Goal: Find specific page/section: Find specific page/section

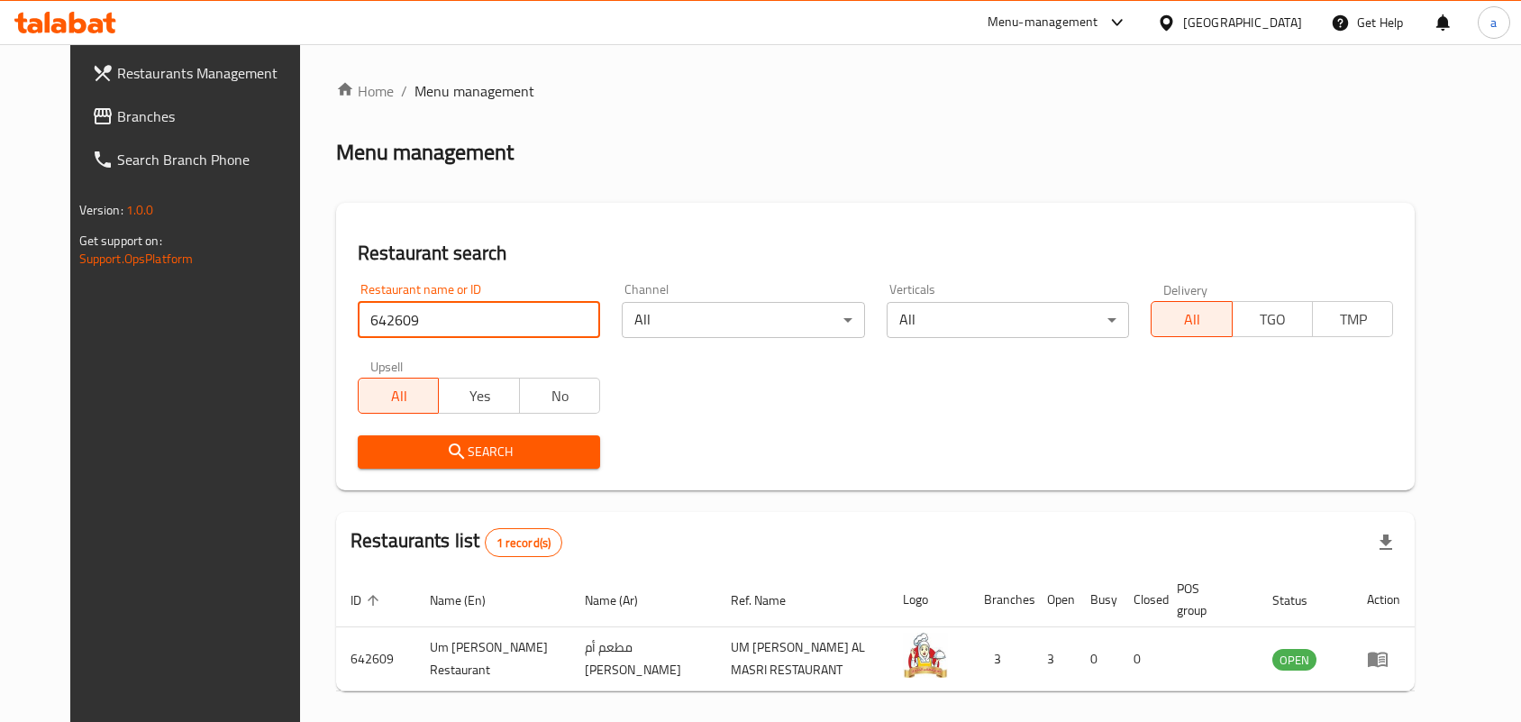
scroll to position [68, 0]
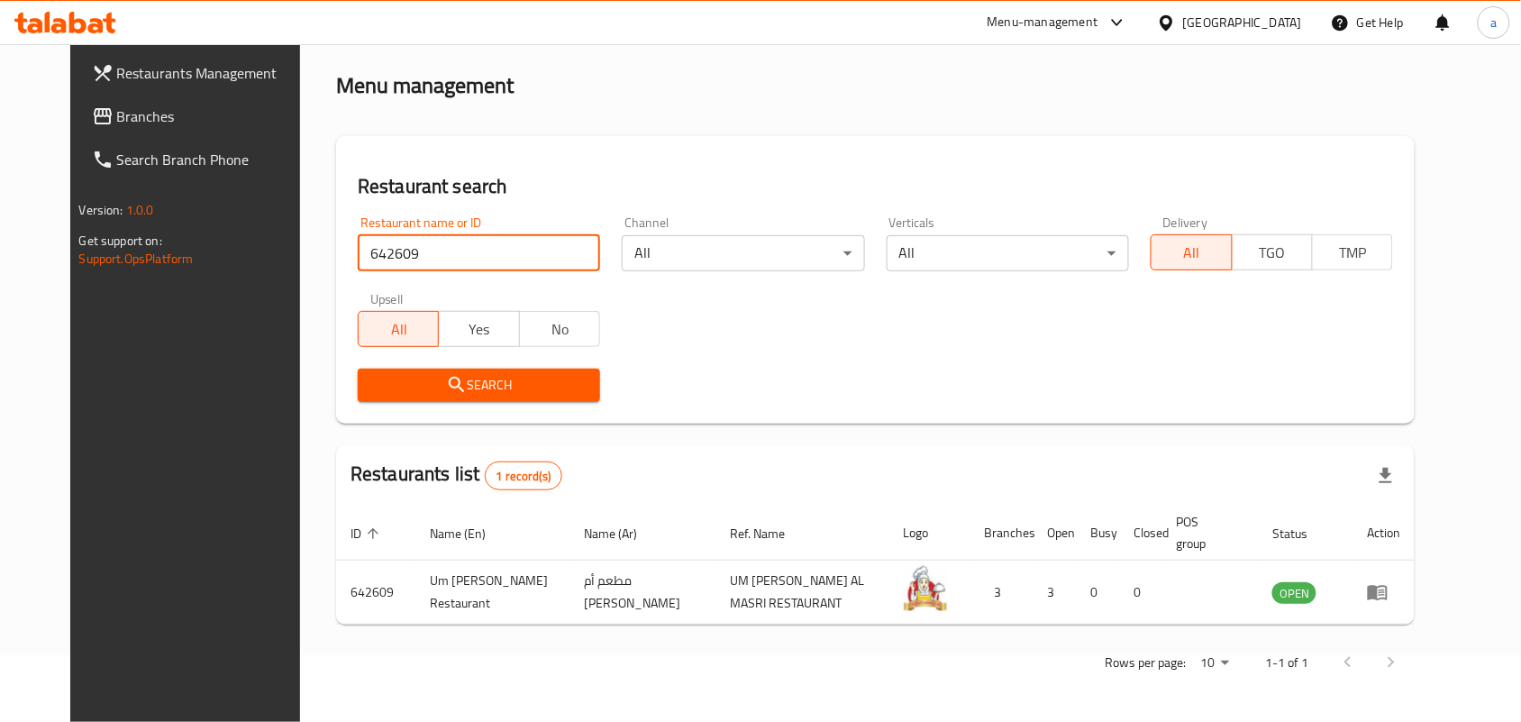
click at [186, 113] on span "Branches" at bounding box center [213, 116] width 193 height 22
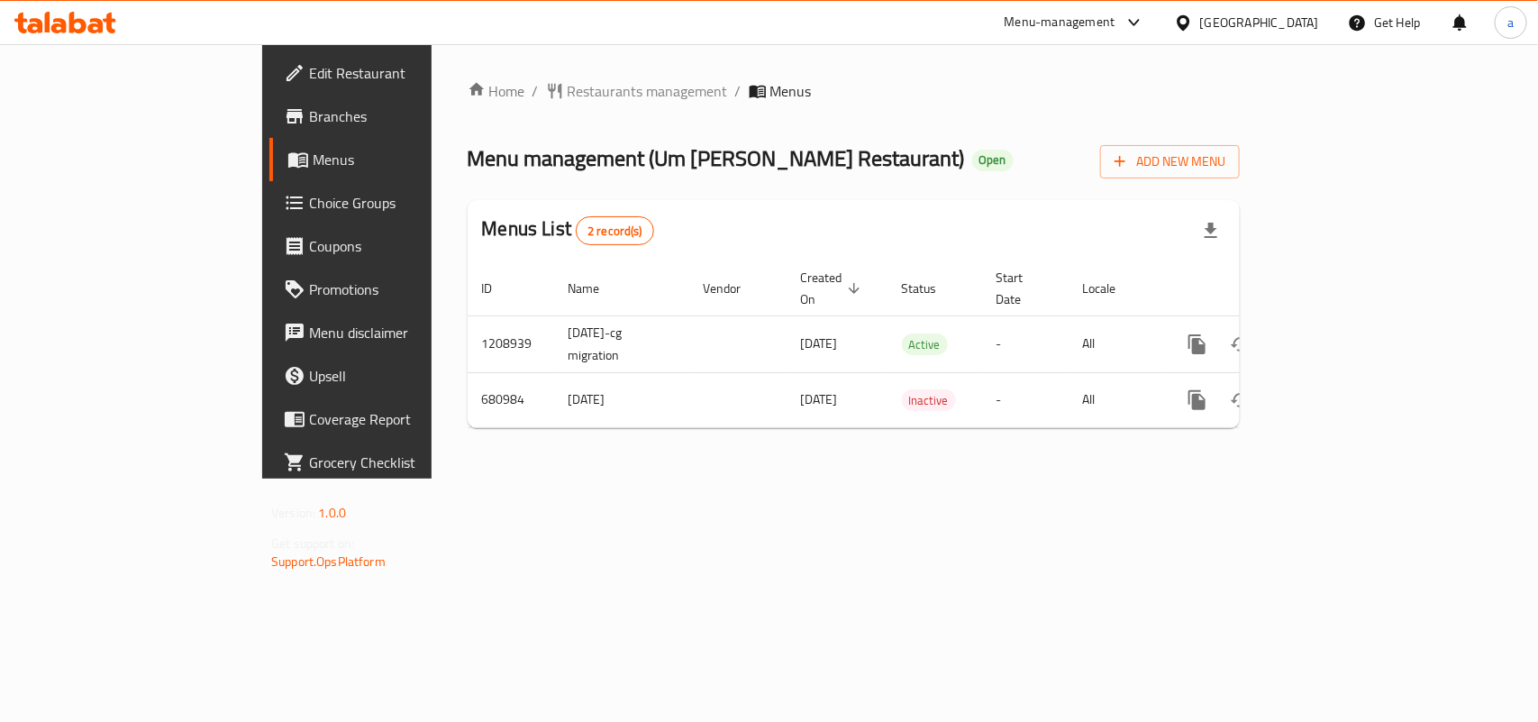
click at [568, 95] on span "Restaurants management" at bounding box center [648, 91] width 160 height 22
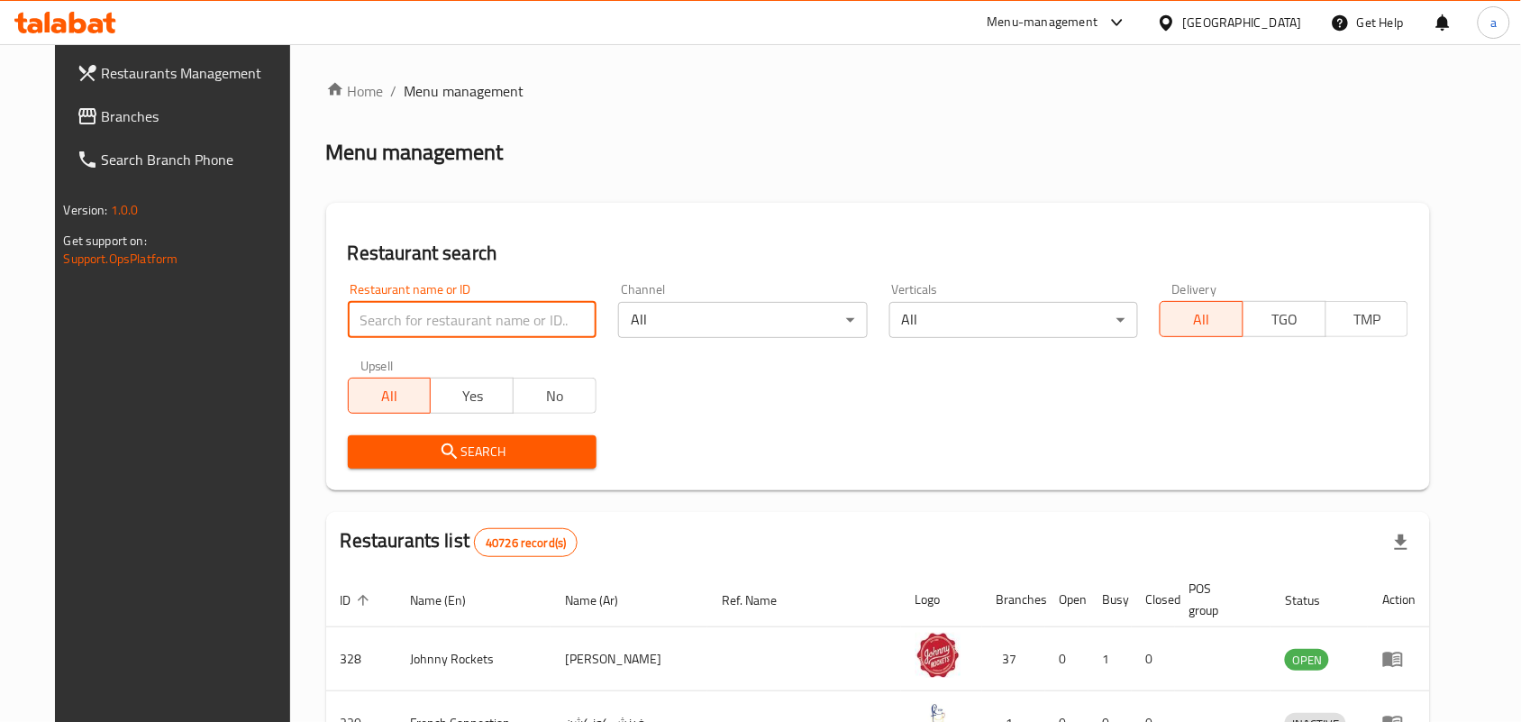
click at [417, 330] on input "search" at bounding box center [472, 320] width 249 height 36
paste input "642609"
type input "642609"
click button "Search" at bounding box center [472, 451] width 249 height 33
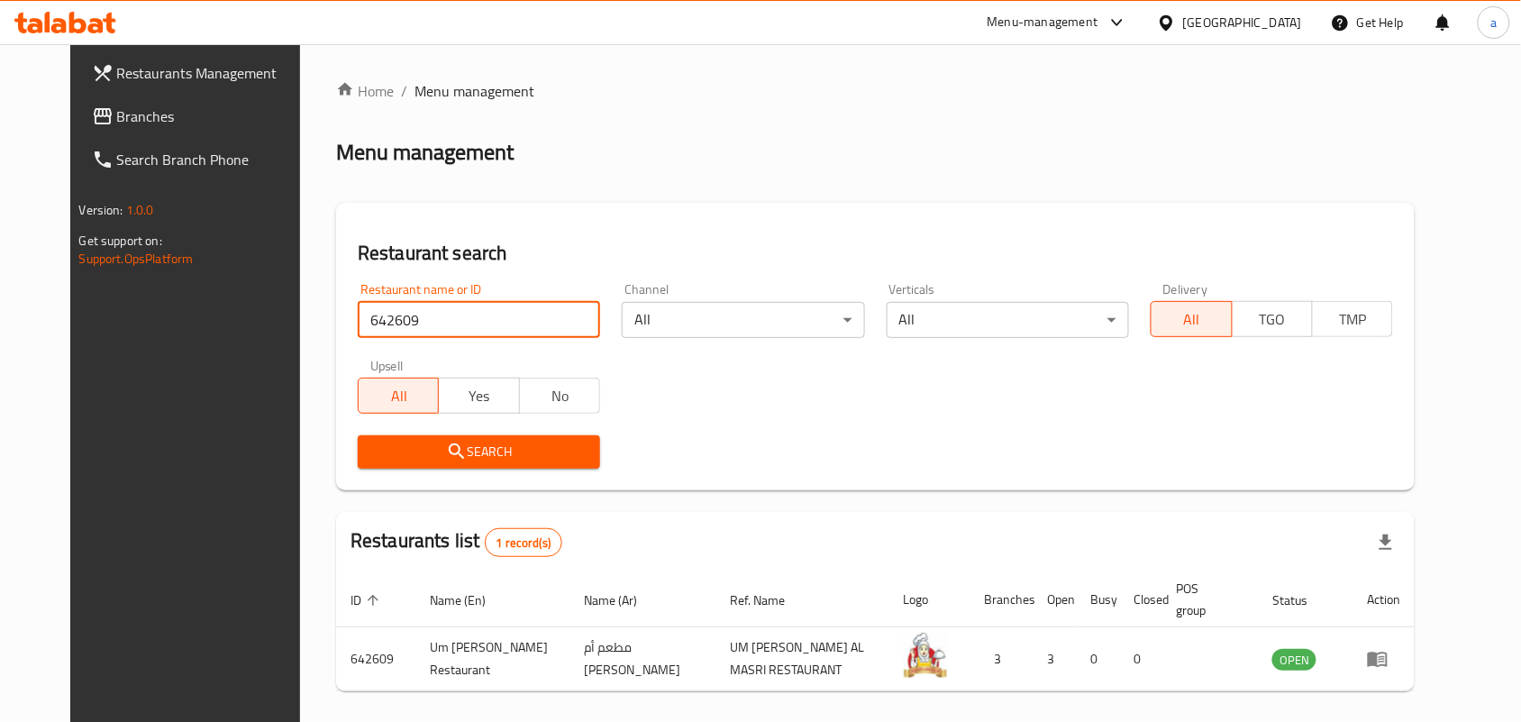
click at [561, 326] on input "642609" at bounding box center [479, 320] width 242 height 36
click at [563, 318] on input "642609" at bounding box center [479, 320] width 242 height 36
click at [595, 217] on div "Restaurant search Restaurant name or ID Restaurant name or ID Channel All ​ Ver…" at bounding box center [875, 346] width 1078 height 287
click at [104, 95] on link "Branches" at bounding box center [200, 116] width 247 height 43
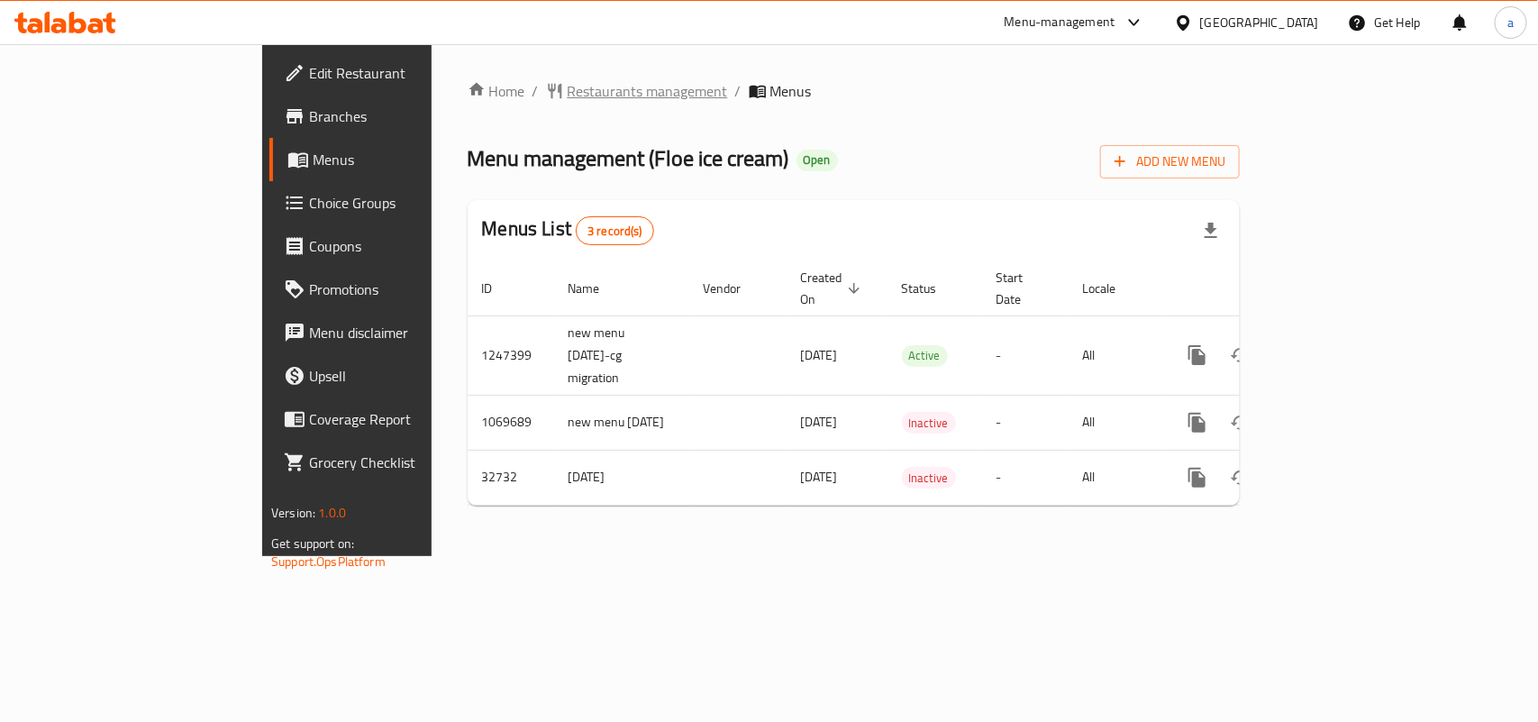
click at [568, 99] on span "Restaurants management" at bounding box center [648, 91] width 160 height 22
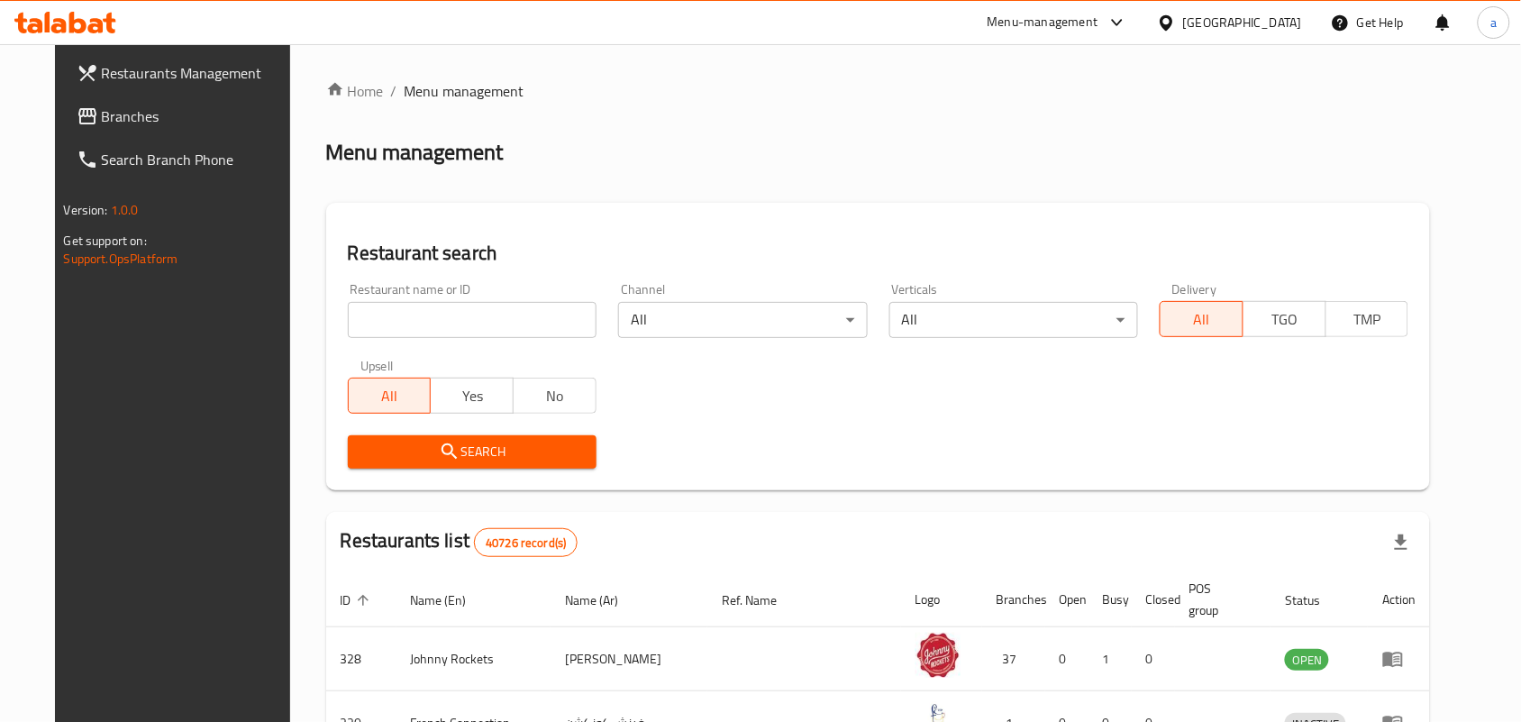
click at [425, 318] on div at bounding box center [760, 361] width 1521 height 722
click at [425, 318] on input "search" at bounding box center [472, 320] width 249 height 36
paste input "16772"
type input "16772"
click button "Search" at bounding box center [472, 451] width 249 height 33
